Goal: Navigation & Orientation: Find specific page/section

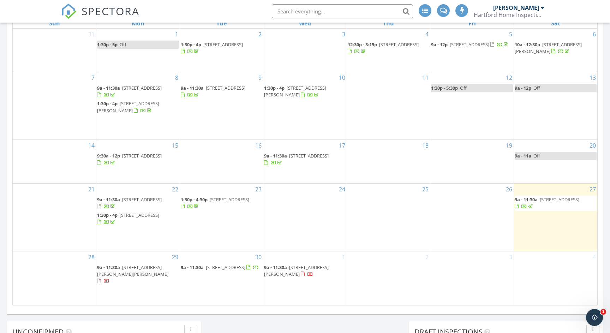
scroll to position [343, 0]
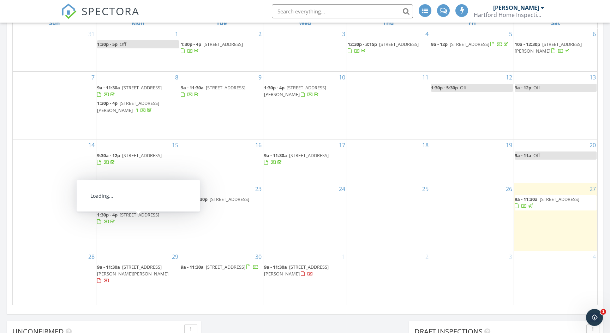
click at [148, 275] on span "[STREET_ADDRESS][PERSON_NAME][PERSON_NAME]" at bounding box center [132, 270] width 71 height 13
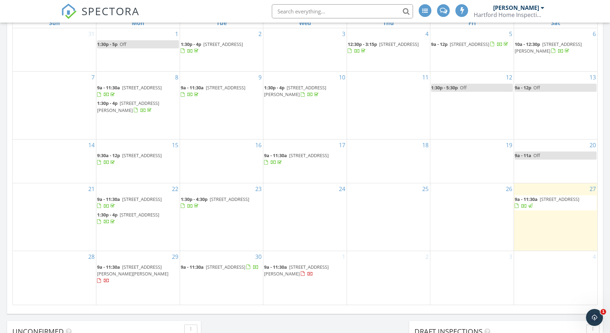
scroll to position [434, 0]
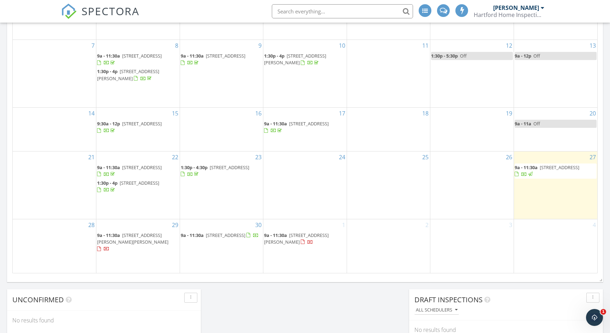
scroll to position [362, 0]
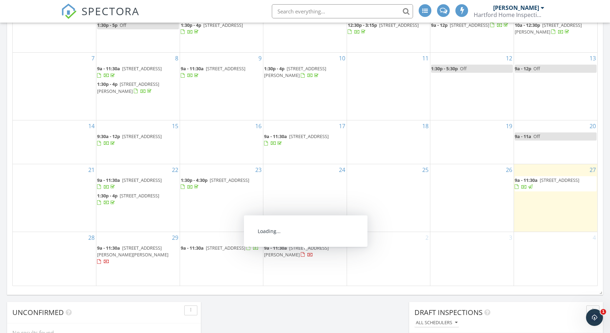
click at [292, 258] on span "0 Anita drive, charleston 29407" at bounding box center [296, 251] width 65 height 13
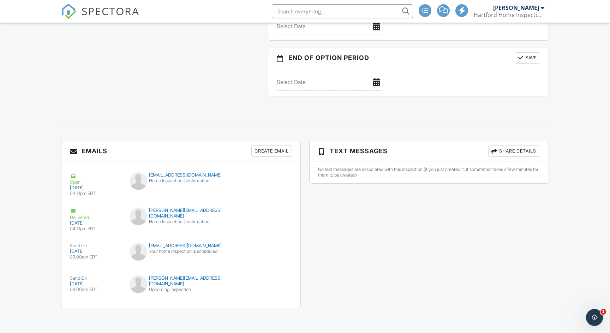
scroll to position [879, 0]
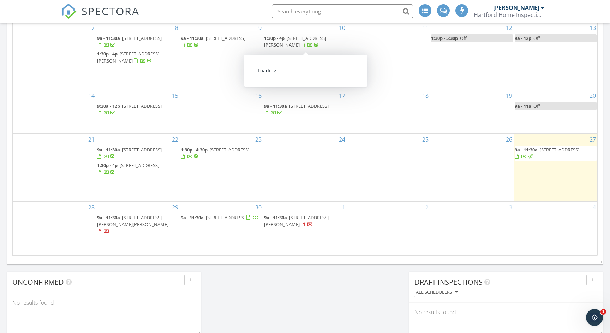
scroll to position [412, 0]
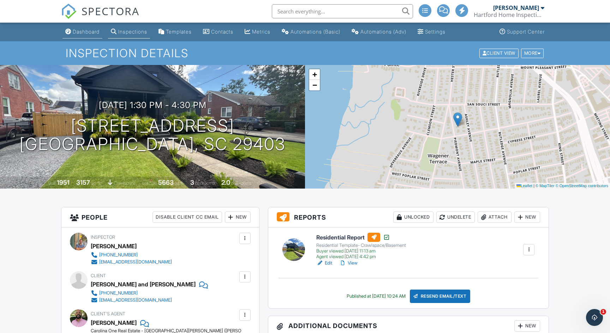
click at [96, 34] on div "Dashboard" at bounding box center [86, 32] width 27 height 6
